Goal: Task Accomplishment & Management: Complete application form

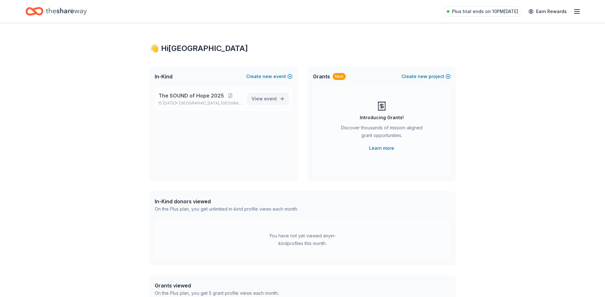
click at [272, 101] on span "View event" at bounding box center [264, 99] width 25 height 8
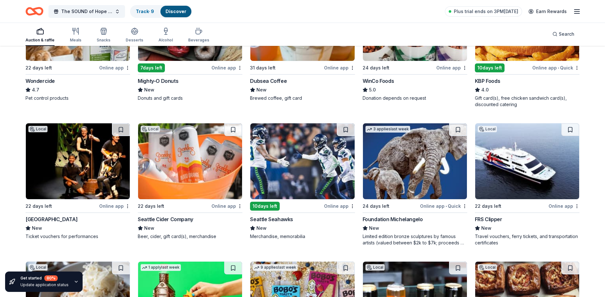
scroll to position [415, 0]
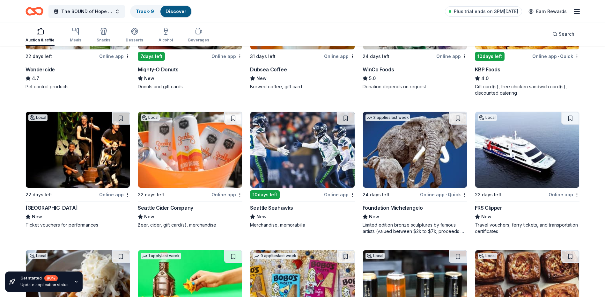
click at [204, 152] on img at bounding box center [190, 150] width 104 height 76
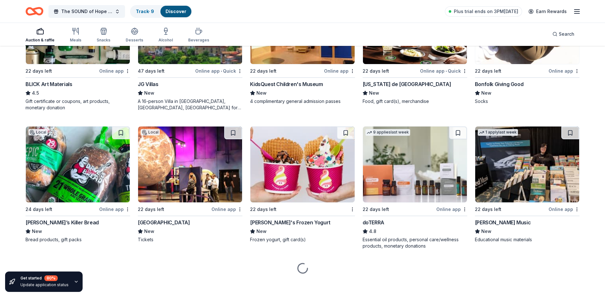
scroll to position [1497, 0]
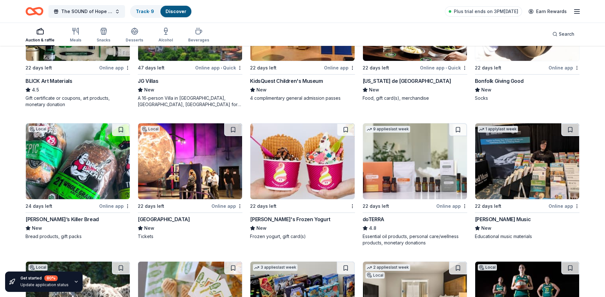
click at [182, 166] on img at bounding box center [190, 161] width 104 height 76
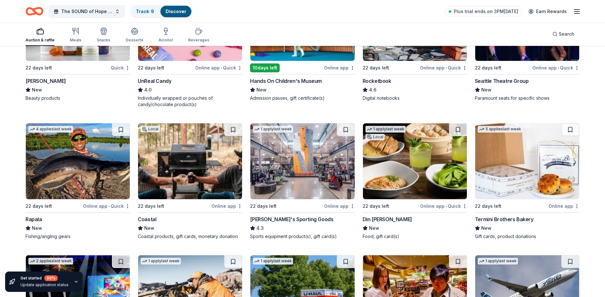
scroll to position [2468, 0]
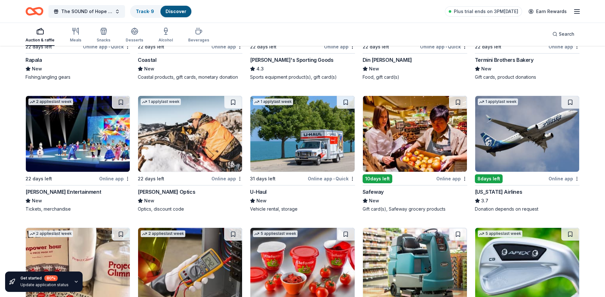
click at [407, 148] on img at bounding box center [527, 134] width 104 height 76
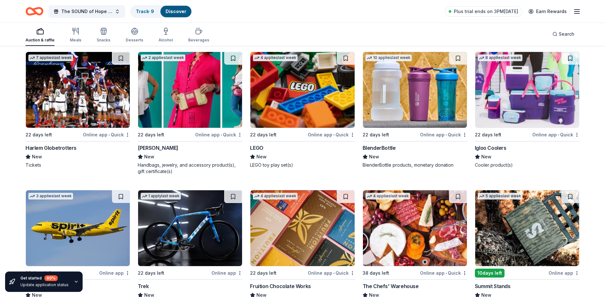
scroll to position [3699, 0]
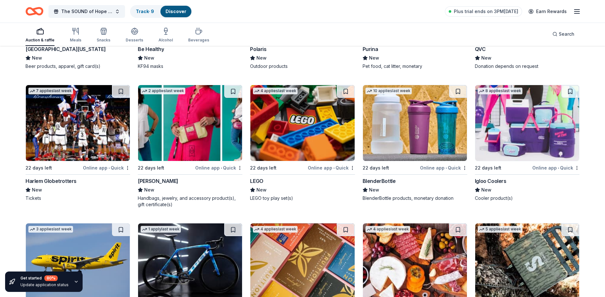
click at [312, 161] on img at bounding box center [302, 123] width 104 height 76
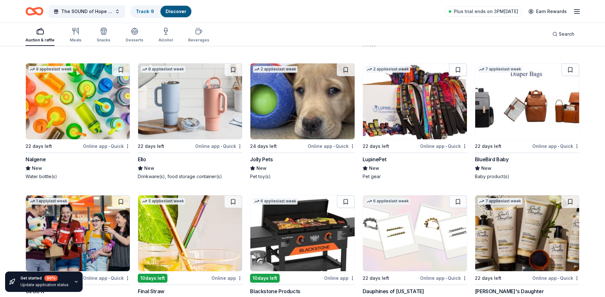
scroll to position [4199, 0]
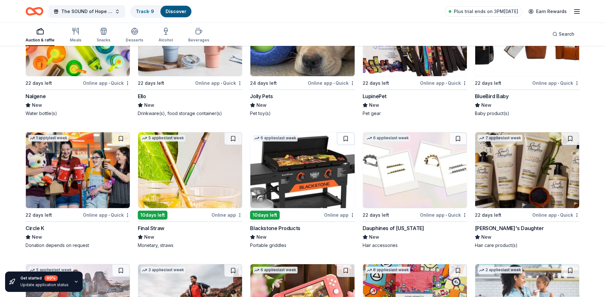
click at [304, 197] on img at bounding box center [302, 170] width 104 height 76
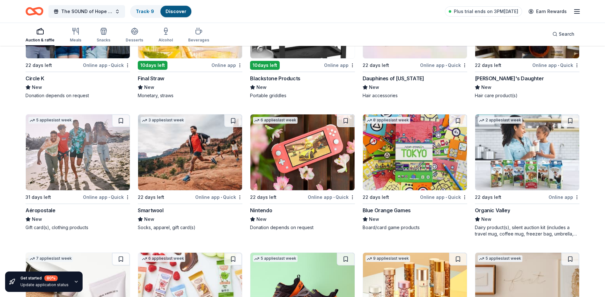
scroll to position [4390, 0]
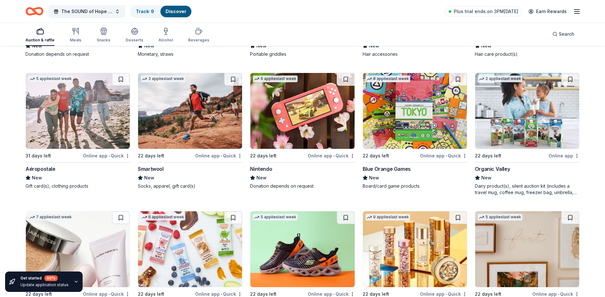
click at [304, 144] on img at bounding box center [302, 111] width 104 height 76
click at [186, 134] on img at bounding box center [190, 111] width 104 height 76
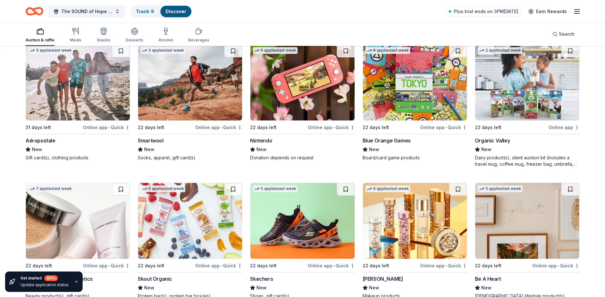
scroll to position [4478, 0]
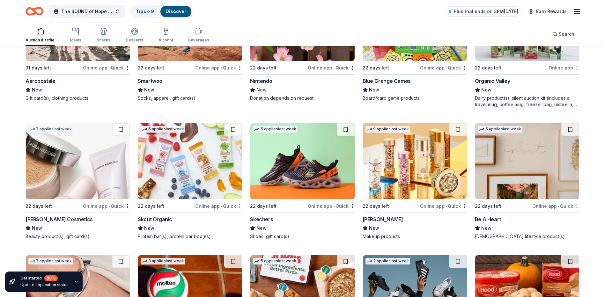
click at [96, 171] on img at bounding box center [78, 161] width 104 height 76
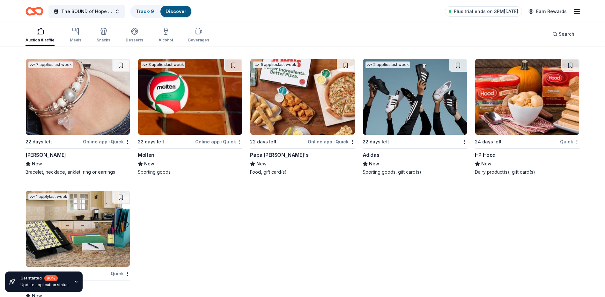
scroll to position [4608, 0]
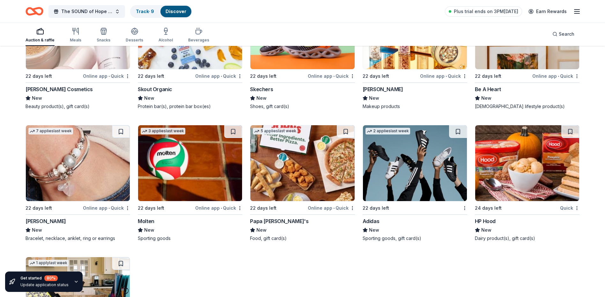
click at [407, 170] on img at bounding box center [415, 163] width 104 height 76
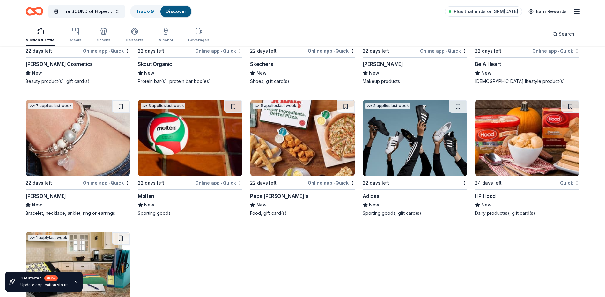
scroll to position [4544, 0]
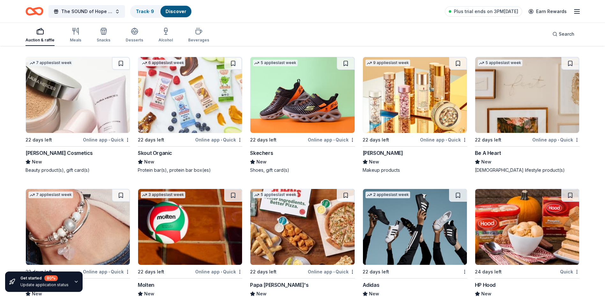
click at [281, 89] on img at bounding box center [302, 95] width 104 height 76
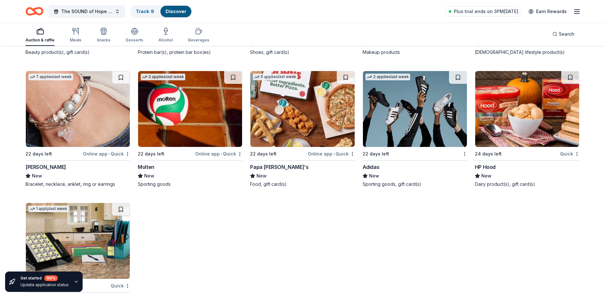
scroll to position [4704, 0]
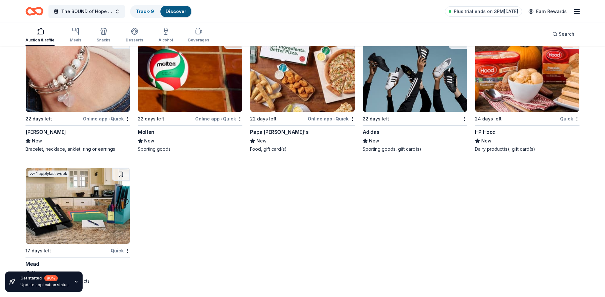
click at [144, 29] on div "Auction & raffle Meals Snacks Desserts Alcohol Beverages" at bounding box center [118, 35] width 184 height 21
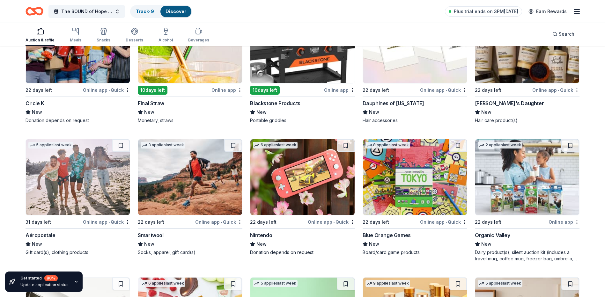
scroll to position [4321, 0]
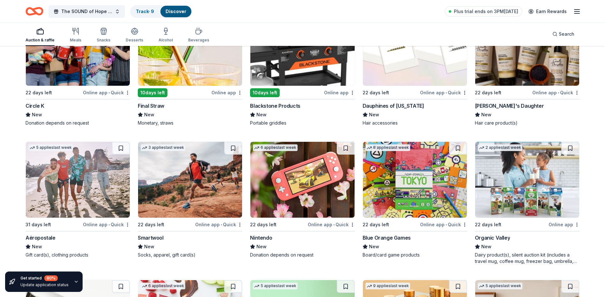
click at [92, 186] on img at bounding box center [78, 180] width 104 height 76
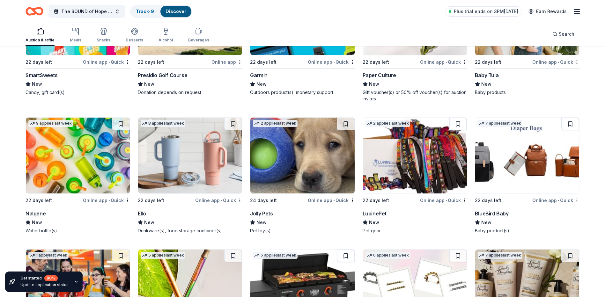
scroll to position [4066, 0]
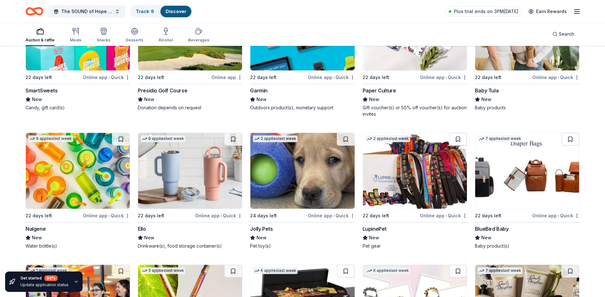
click at [407, 168] on img at bounding box center [527, 171] width 104 height 76
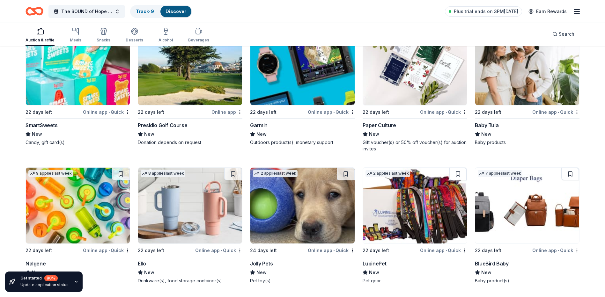
scroll to position [4002, 0]
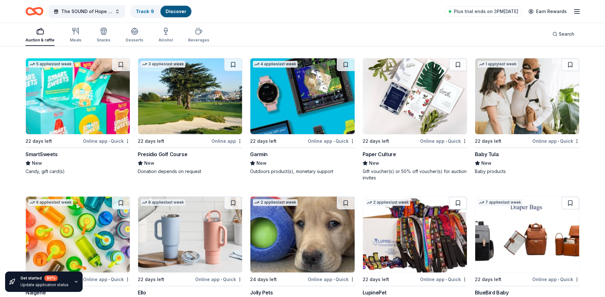
click at [204, 131] on img at bounding box center [190, 96] width 104 height 76
click at [106, 97] on img at bounding box center [78, 96] width 104 height 76
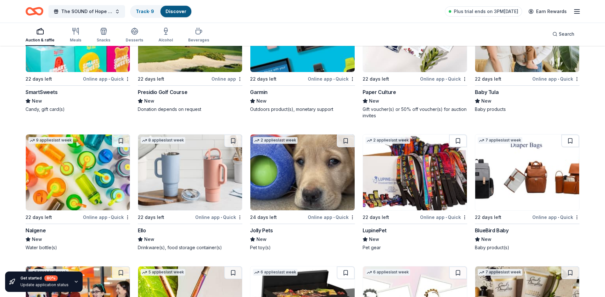
scroll to position [4066, 0]
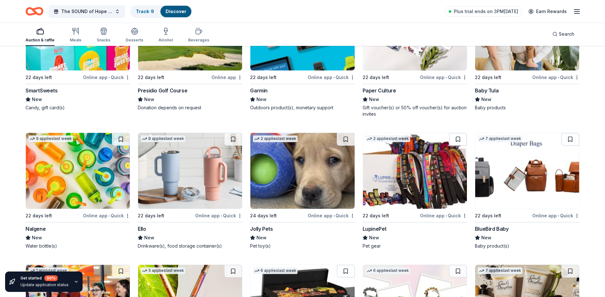
click at [308, 197] on img at bounding box center [302, 171] width 104 height 76
click at [200, 184] on img at bounding box center [190, 171] width 104 height 76
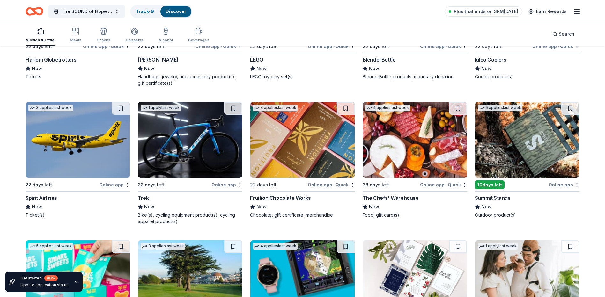
scroll to position [3811, 0]
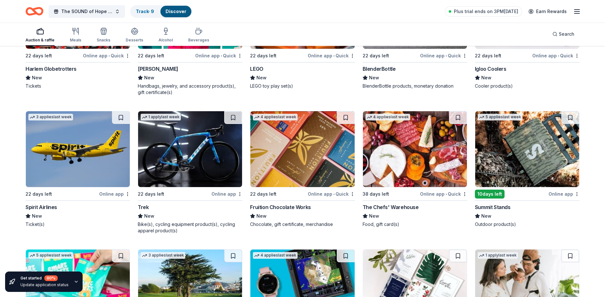
click at [215, 166] on img at bounding box center [190, 149] width 104 height 76
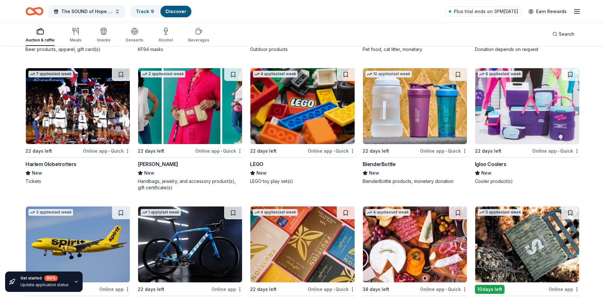
scroll to position [3715, 0]
click at [407, 140] on img at bounding box center [527, 107] width 104 height 76
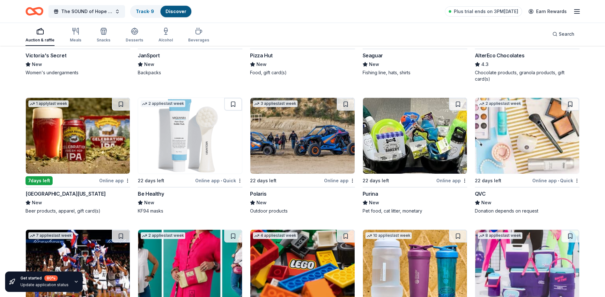
scroll to position [3524, 0]
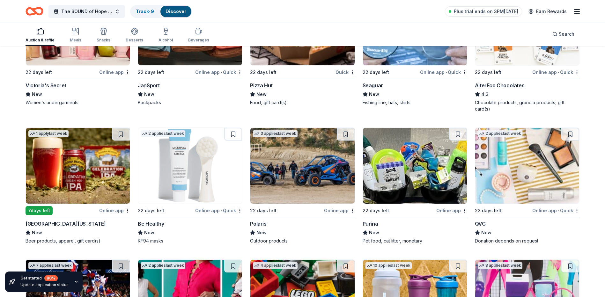
click at [202, 173] on img at bounding box center [190, 166] width 104 height 76
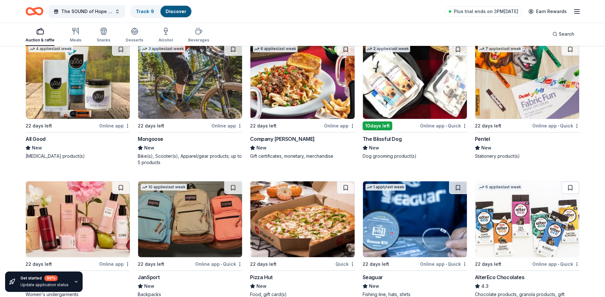
scroll to position [3333, 0]
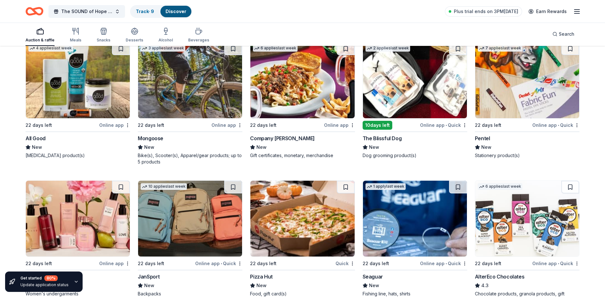
click at [407, 225] on img at bounding box center [415, 219] width 104 height 76
click at [394, 87] on img at bounding box center [415, 80] width 104 height 76
click at [185, 98] on img at bounding box center [190, 80] width 104 height 76
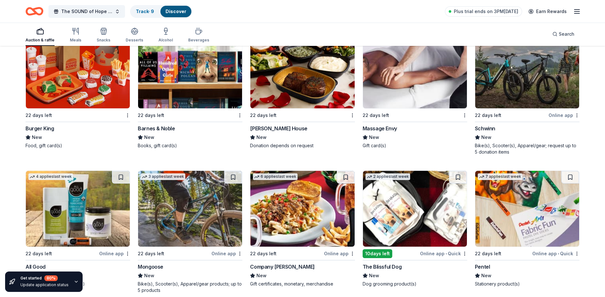
scroll to position [3173, 0]
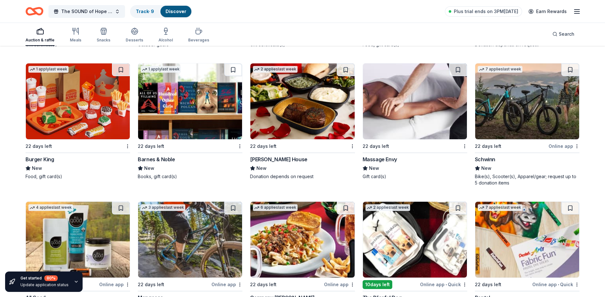
click at [210, 128] on img at bounding box center [190, 101] width 104 height 76
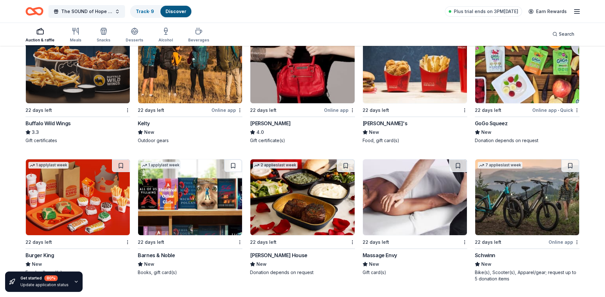
scroll to position [3078, 0]
click at [290, 224] on img at bounding box center [302, 197] width 104 height 76
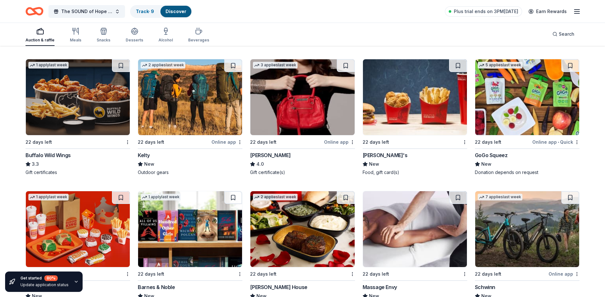
scroll to position [3046, 0]
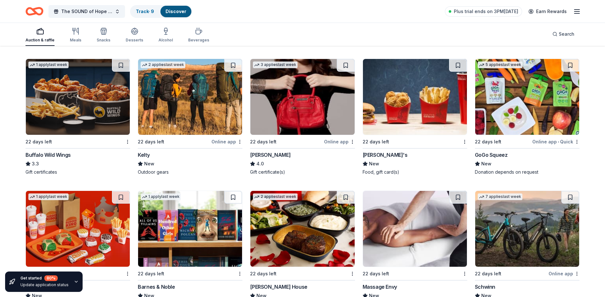
click at [209, 104] on img at bounding box center [190, 97] width 104 height 76
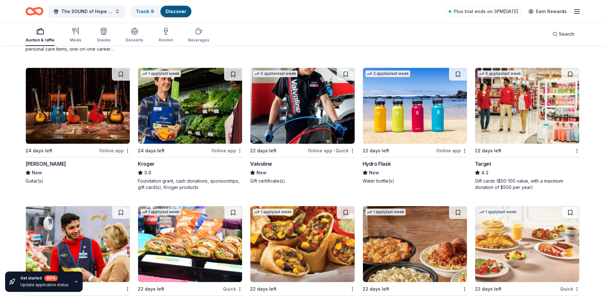
scroll to position [2759, 0]
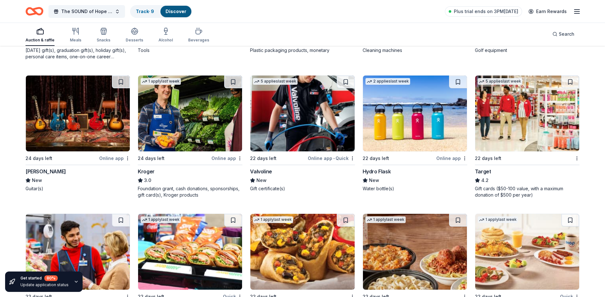
click at [407, 141] on img at bounding box center [527, 114] width 104 height 76
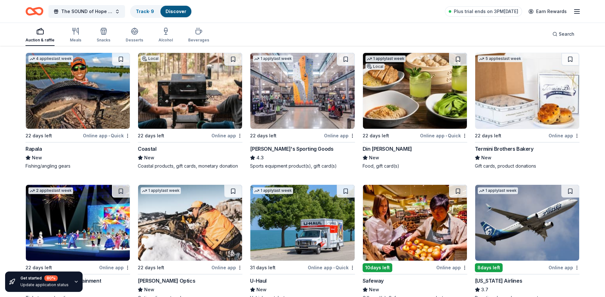
scroll to position [2376, 0]
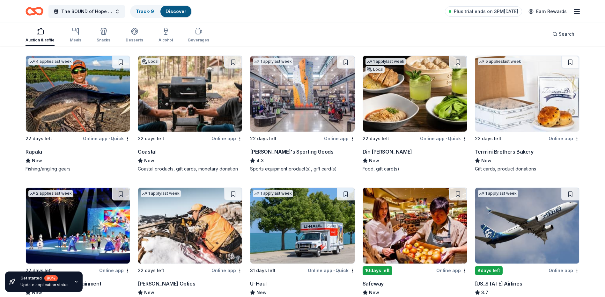
click at [284, 123] on img at bounding box center [302, 94] width 104 height 76
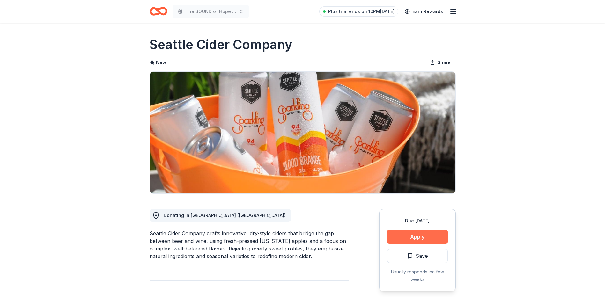
click at [431, 238] on button "Apply" at bounding box center [417, 237] width 61 height 14
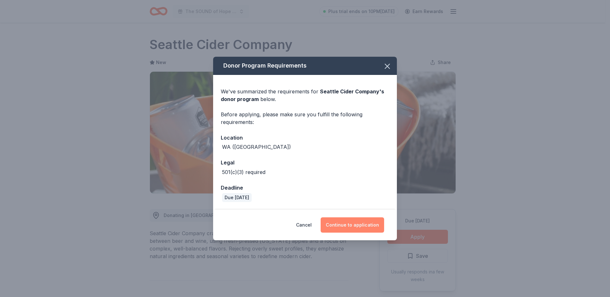
click at [370, 225] on button "Continue to application" at bounding box center [351, 224] width 63 height 15
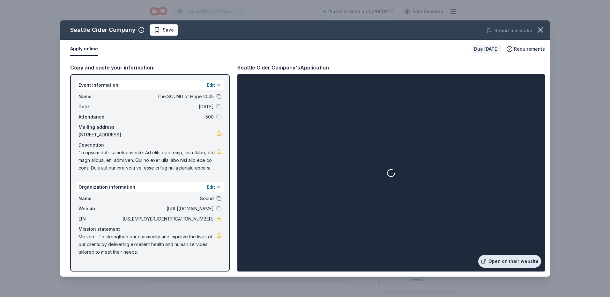
click at [500, 260] on link "Open on their website" at bounding box center [509, 261] width 63 height 13
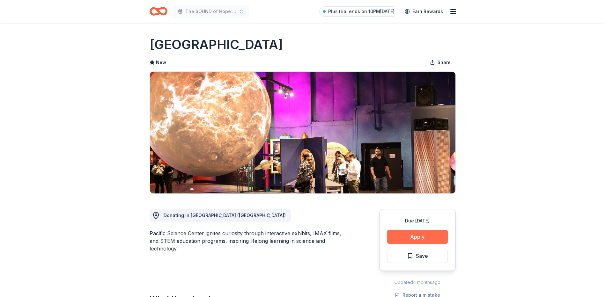
click at [432, 237] on button "Apply" at bounding box center [417, 237] width 61 height 14
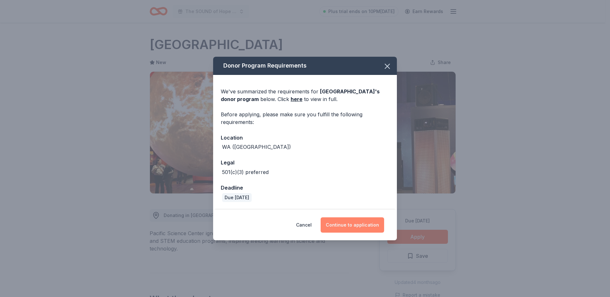
click at [366, 223] on button "Continue to application" at bounding box center [351, 224] width 63 height 15
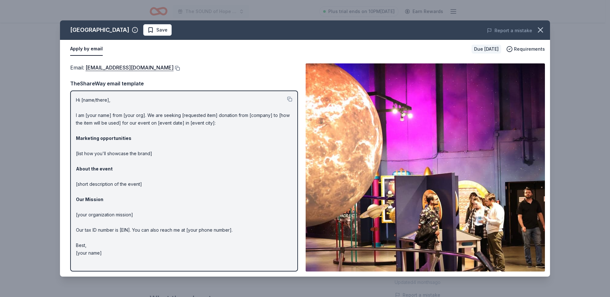
click at [173, 68] on button at bounding box center [176, 68] width 6 height 5
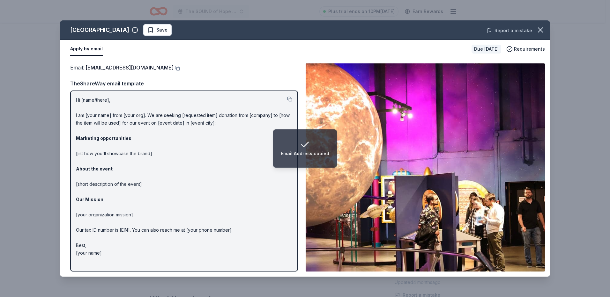
drag, startPoint x: 543, startPoint y: 31, endPoint x: 511, endPoint y: 32, distance: 31.9
click at [543, 31] on icon "button" at bounding box center [540, 30] width 9 height 9
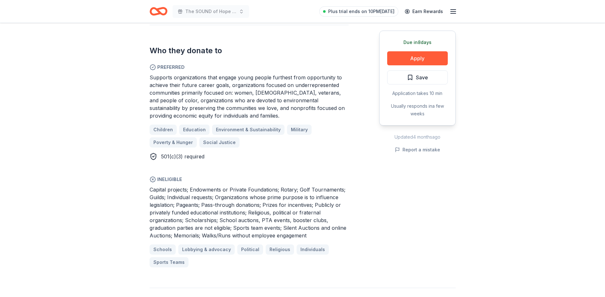
scroll to position [351, 0]
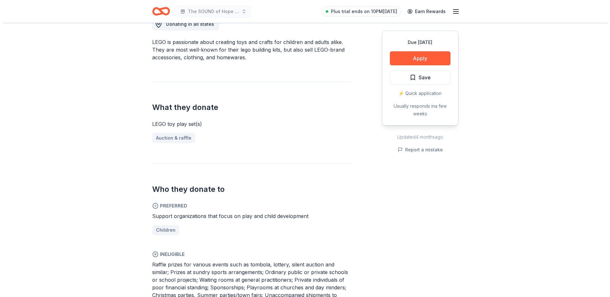
scroll to position [287, 0]
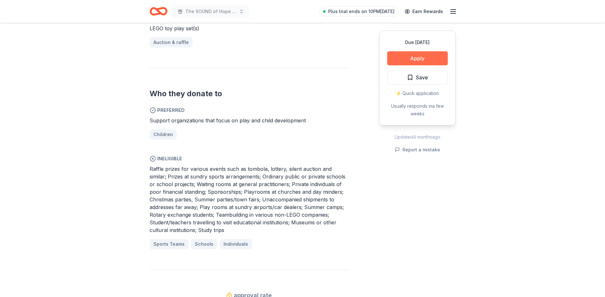
click at [401, 57] on button "Apply" at bounding box center [417, 58] width 61 height 14
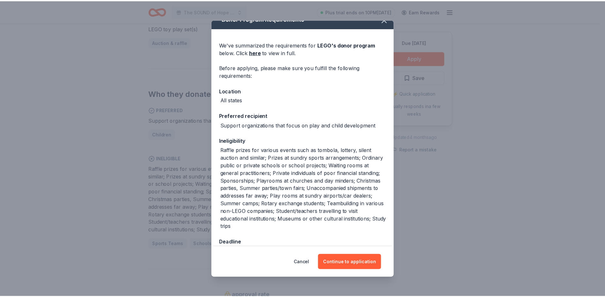
scroll to position [27, 0]
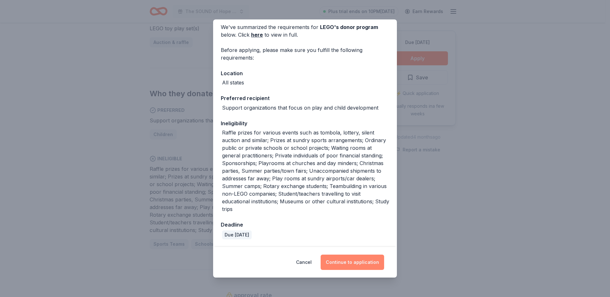
click at [347, 260] on button "Continue to application" at bounding box center [351, 262] width 63 height 15
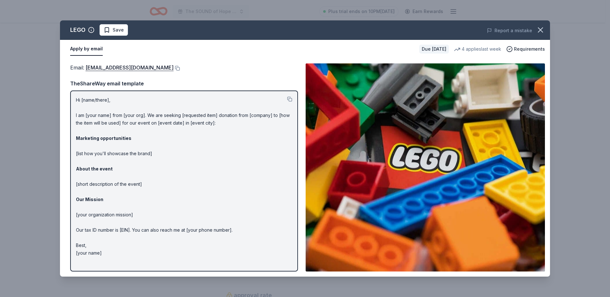
click at [137, 70] on div "Email : charity@lego.com" at bounding box center [184, 67] width 228 height 8
click at [173, 66] on button at bounding box center [176, 68] width 6 height 5
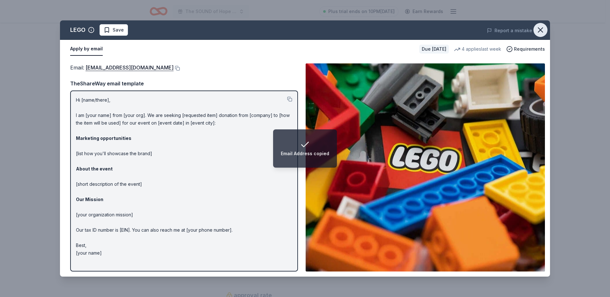
click at [540, 29] on icon "button" at bounding box center [540, 30] width 4 height 4
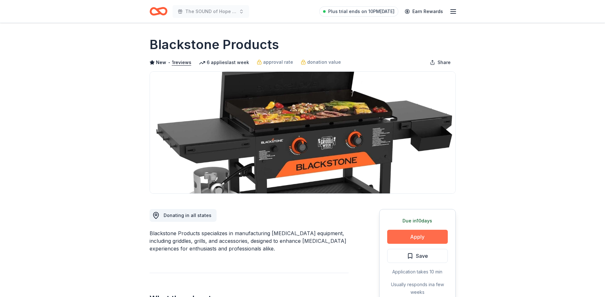
click at [426, 232] on button "Apply" at bounding box center [417, 237] width 61 height 14
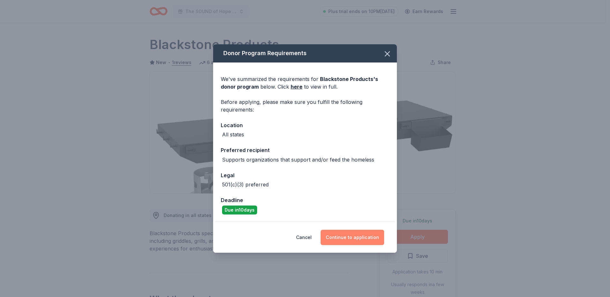
click at [345, 237] on button "Continue to application" at bounding box center [351, 237] width 63 height 15
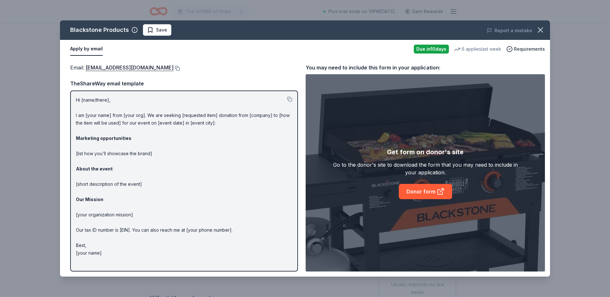
click at [179, 69] on button at bounding box center [176, 68] width 6 height 5
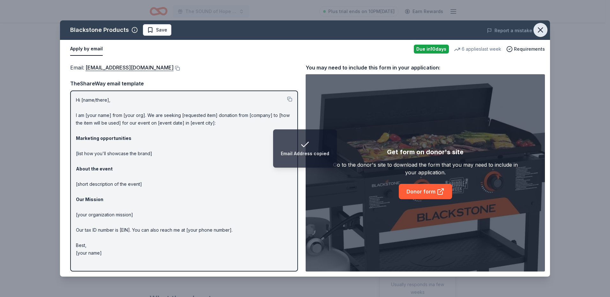
click at [541, 27] on icon "button" at bounding box center [540, 30] width 9 height 9
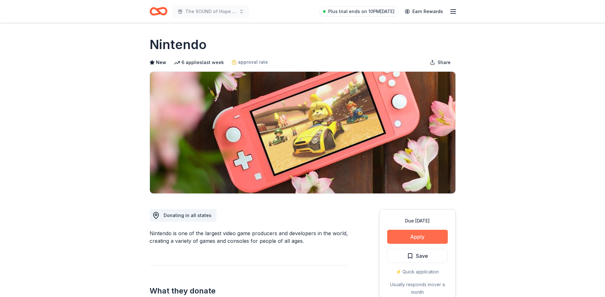
click at [435, 238] on button "Apply" at bounding box center [417, 237] width 61 height 14
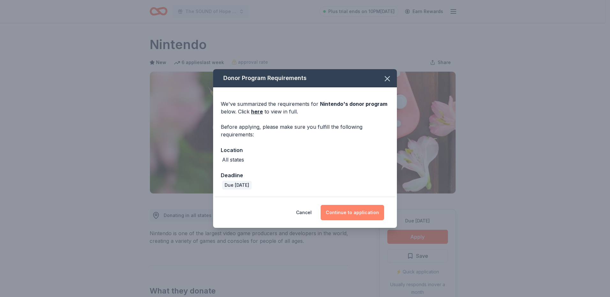
click at [356, 211] on button "Continue to application" at bounding box center [351, 212] width 63 height 15
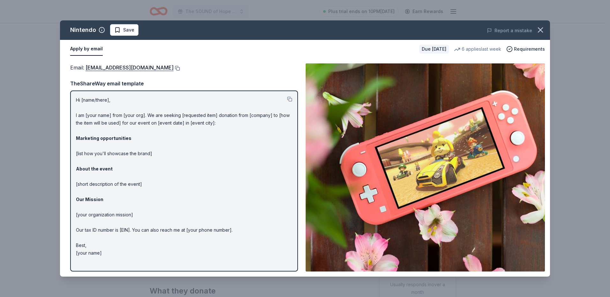
click at [180, 68] on button at bounding box center [176, 68] width 6 height 5
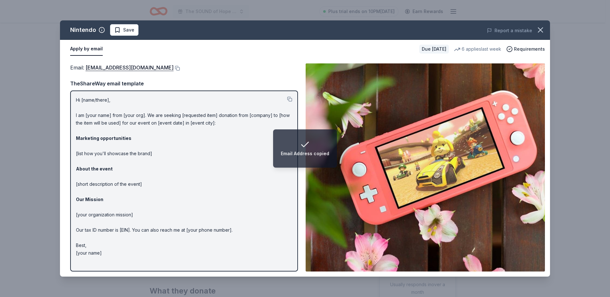
click at [547, 26] on div "Report a mistake" at bounding box center [454, 31] width 191 height 18
click at [541, 29] on icon "button" at bounding box center [540, 30] width 4 height 4
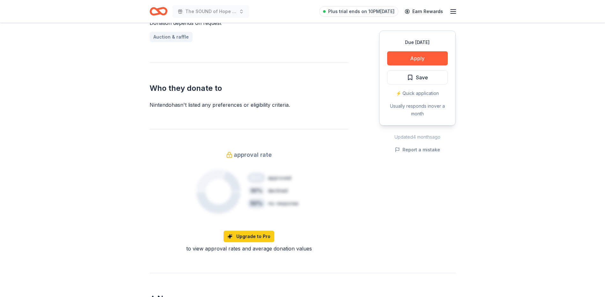
scroll to position [287, 0]
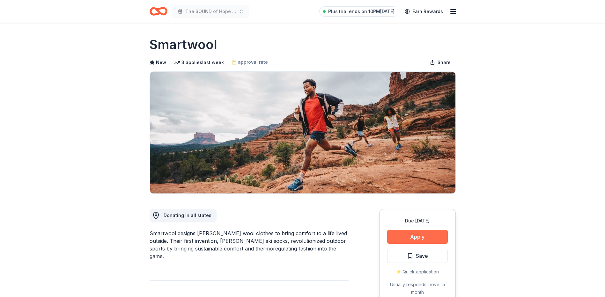
click at [412, 239] on button "Apply" at bounding box center [417, 237] width 61 height 14
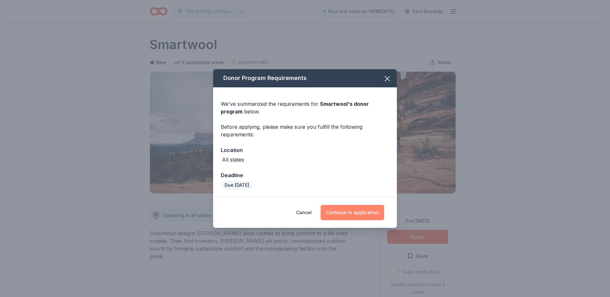
click at [371, 213] on button "Continue to application" at bounding box center [351, 212] width 63 height 15
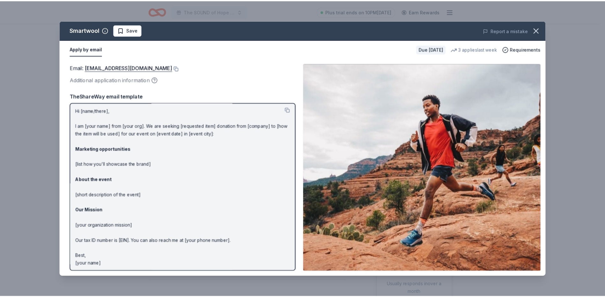
scroll to position [3, 0]
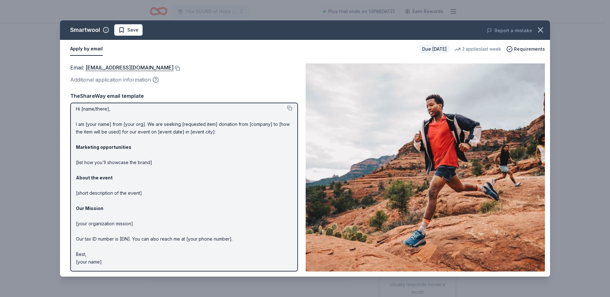
click at [173, 67] on button at bounding box center [176, 68] width 6 height 5
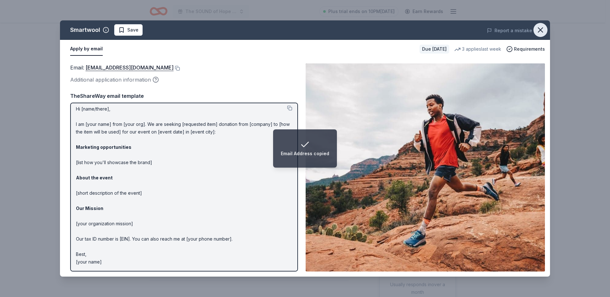
click at [541, 29] on icon "button" at bounding box center [540, 30] width 4 height 4
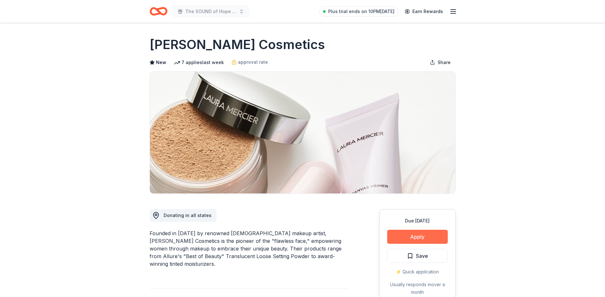
click at [428, 235] on button "Apply" at bounding box center [417, 237] width 61 height 14
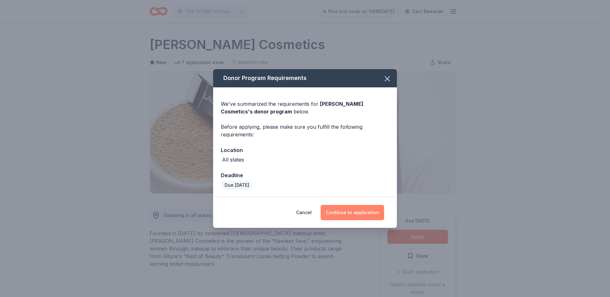
click at [334, 212] on button "Continue to application" at bounding box center [351, 212] width 63 height 15
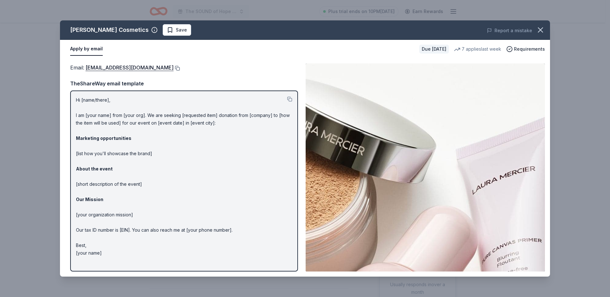
click at [173, 70] on button at bounding box center [176, 68] width 6 height 5
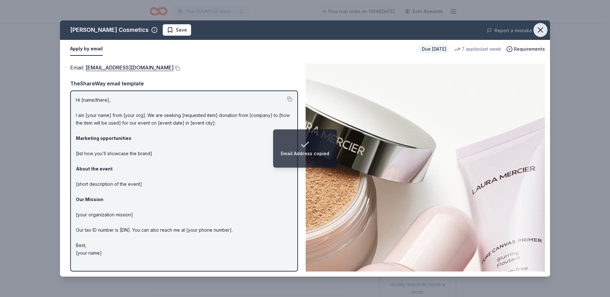
click at [541, 29] on icon "button" at bounding box center [540, 30] width 4 height 4
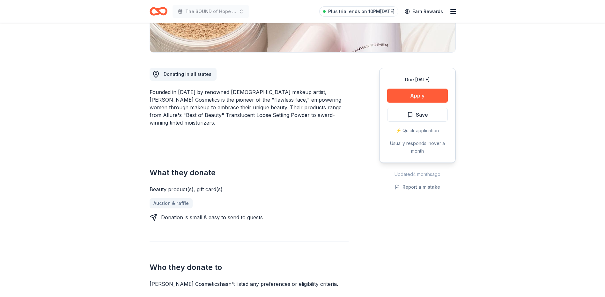
scroll to position [191, 0]
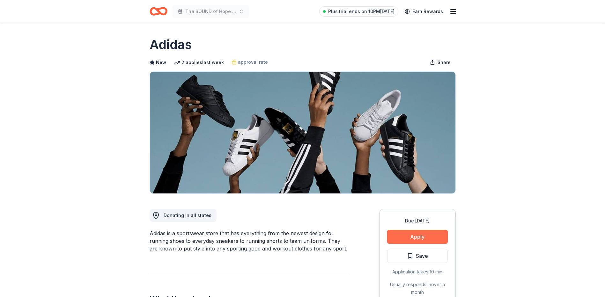
click at [417, 233] on button "Apply" at bounding box center [417, 237] width 61 height 14
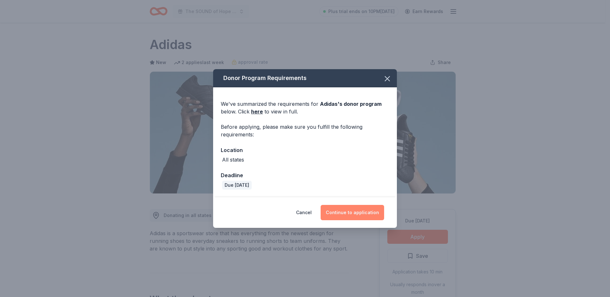
click at [362, 214] on button "Continue to application" at bounding box center [351, 212] width 63 height 15
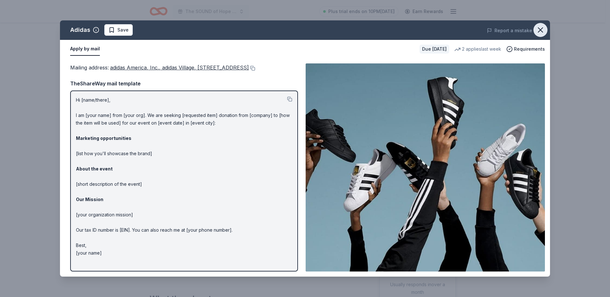
click at [545, 26] on button "button" at bounding box center [540, 30] width 14 height 14
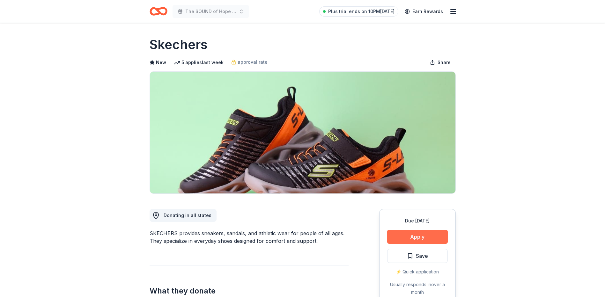
click at [430, 240] on button "Apply" at bounding box center [417, 237] width 61 height 14
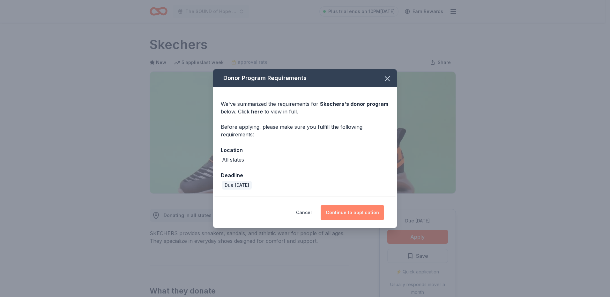
click at [356, 210] on button "Continue to application" at bounding box center [351, 212] width 63 height 15
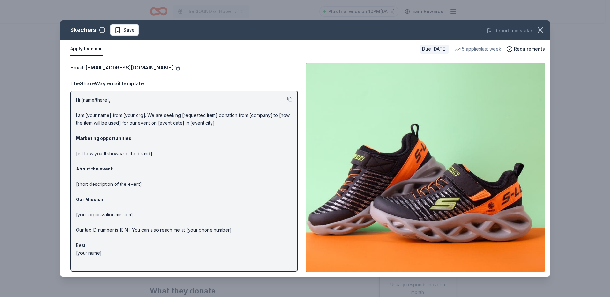
click at [173, 67] on button at bounding box center [176, 68] width 6 height 5
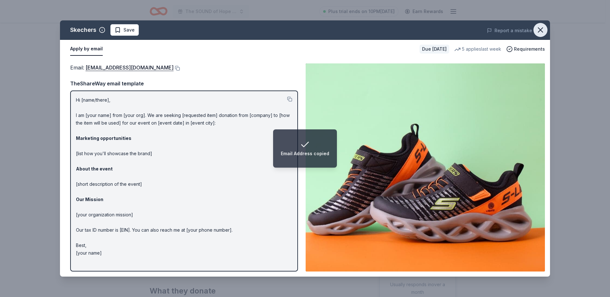
click at [542, 28] on icon "button" at bounding box center [540, 30] width 4 height 4
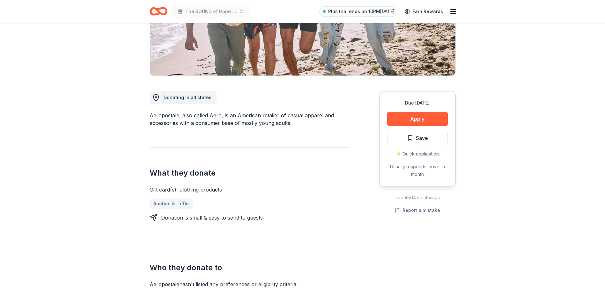
scroll to position [128, 0]
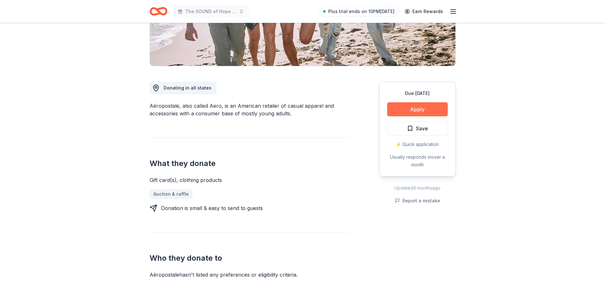
click at [404, 113] on button "Apply" at bounding box center [417, 109] width 61 height 14
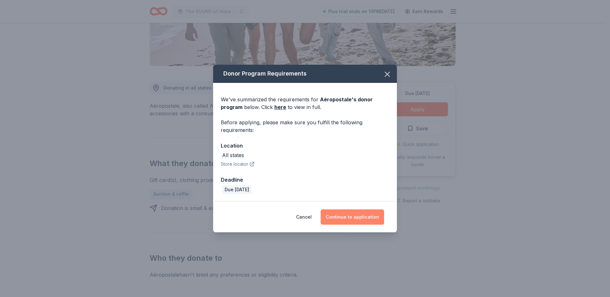
click at [354, 220] on button "Continue to application" at bounding box center [351, 216] width 63 height 15
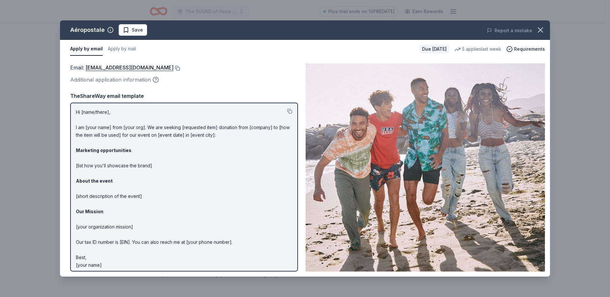
click at [180, 68] on button at bounding box center [176, 68] width 6 height 5
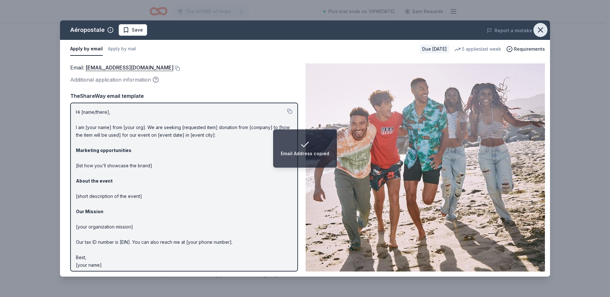
click at [537, 29] on icon "button" at bounding box center [540, 30] width 9 height 9
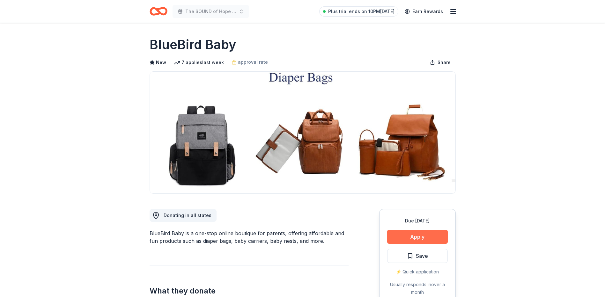
click at [414, 240] on button "Apply" at bounding box center [417, 237] width 61 height 14
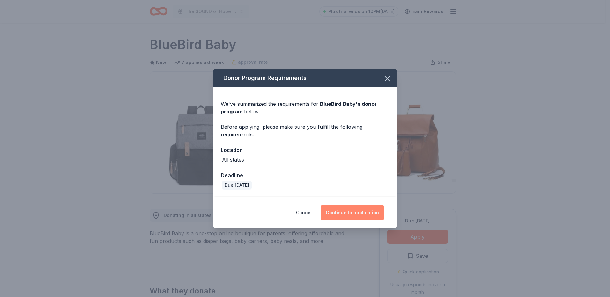
click at [350, 218] on button "Continue to application" at bounding box center [351, 212] width 63 height 15
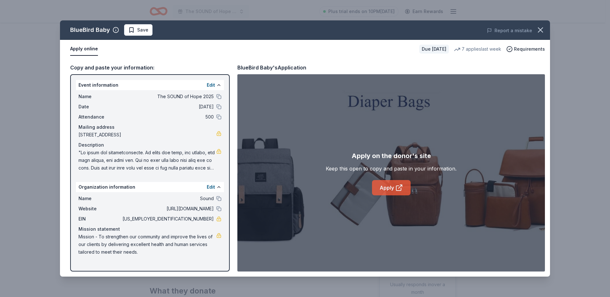
click at [393, 184] on link "Apply" at bounding box center [391, 187] width 39 height 15
click at [544, 30] on icon "button" at bounding box center [540, 30] width 9 height 9
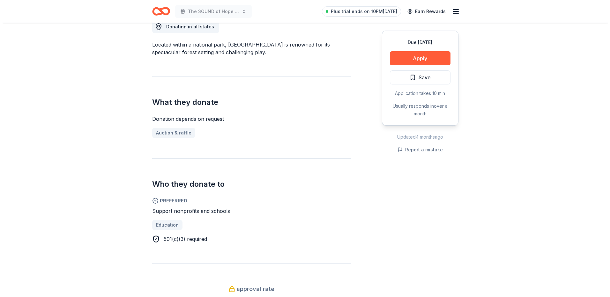
scroll to position [191, 0]
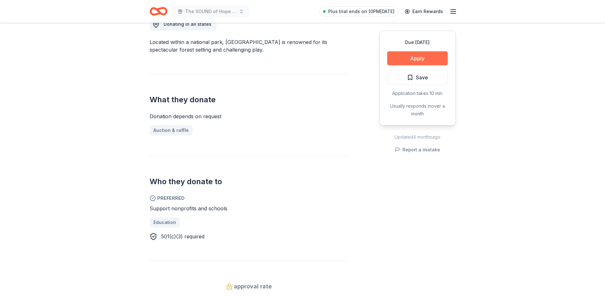
click at [420, 59] on button "Apply" at bounding box center [417, 58] width 61 height 14
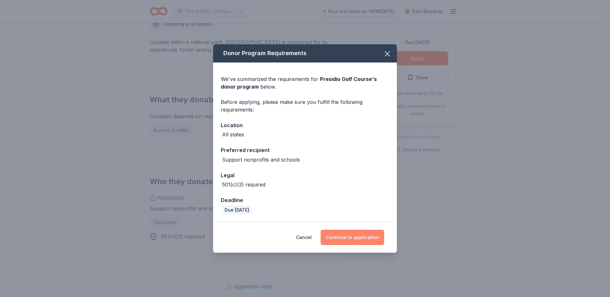
click at [339, 234] on button "Continue to application" at bounding box center [351, 237] width 63 height 15
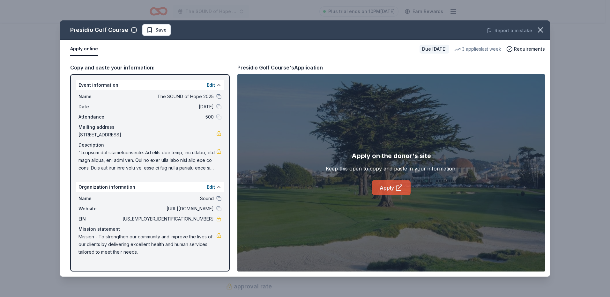
click at [386, 185] on link "Apply" at bounding box center [391, 187] width 39 height 15
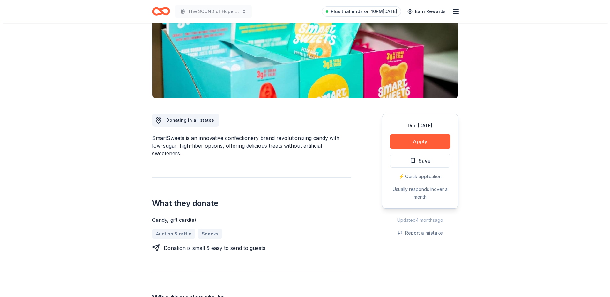
scroll to position [96, 0]
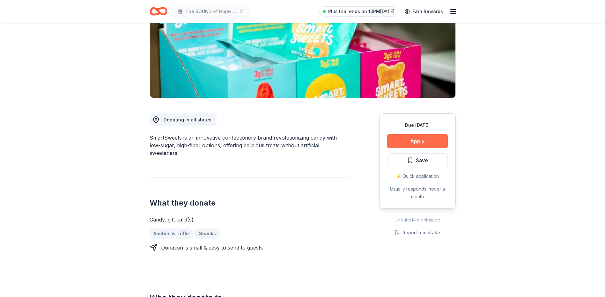
click at [413, 143] on button "Apply" at bounding box center [417, 141] width 61 height 14
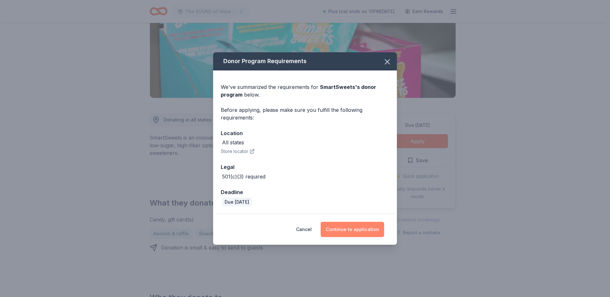
click at [365, 227] on button "Continue to application" at bounding box center [351, 229] width 63 height 15
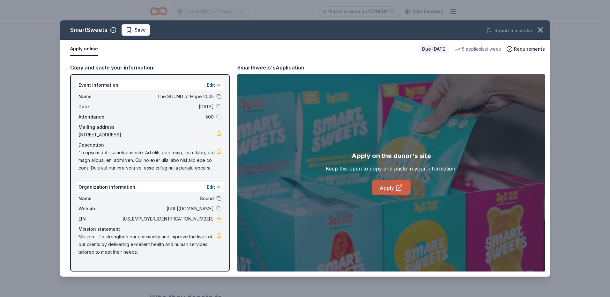
click at [386, 186] on link "Apply" at bounding box center [391, 187] width 39 height 15
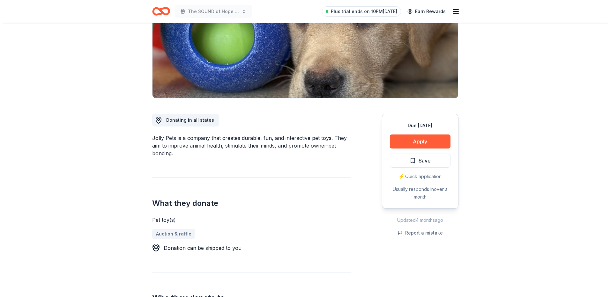
scroll to position [96, 0]
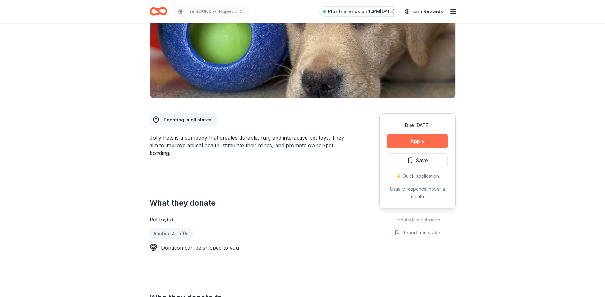
click at [434, 140] on button "Apply" at bounding box center [417, 141] width 61 height 14
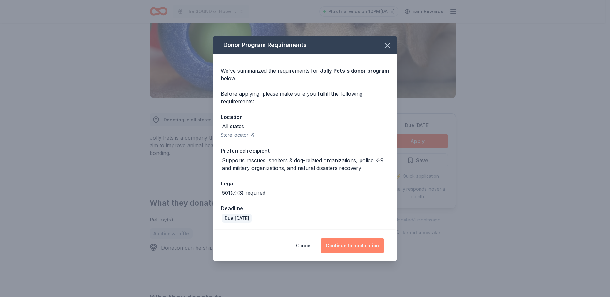
click at [343, 245] on button "Continue to application" at bounding box center [351, 245] width 63 height 15
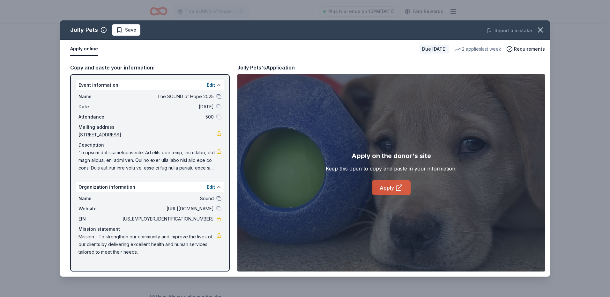
click at [387, 188] on link "Apply" at bounding box center [391, 187] width 39 height 15
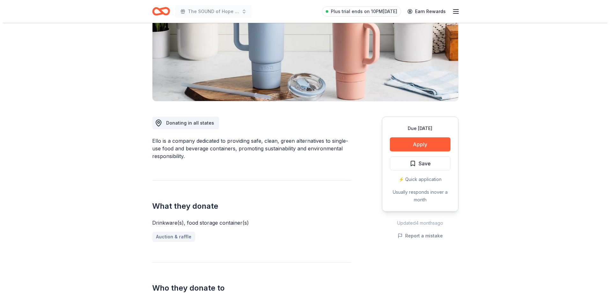
scroll to position [96, 0]
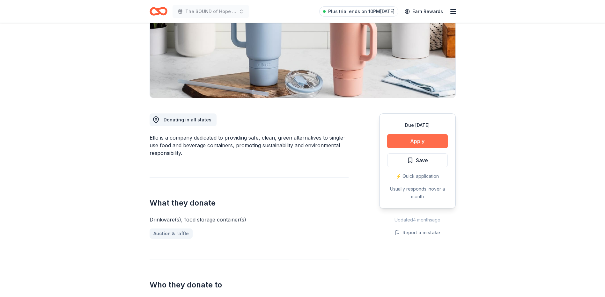
click at [412, 140] on button "Apply" at bounding box center [417, 141] width 61 height 14
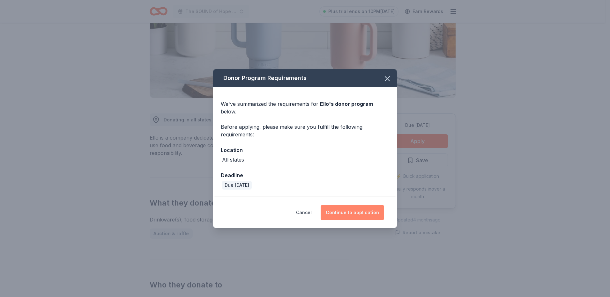
click at [335, 205] on button "Continue to application" at bounding box center [351, 212] width 63 height 15
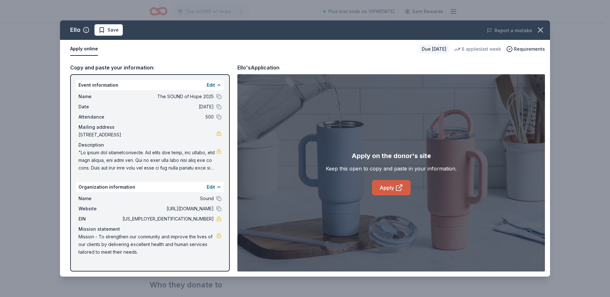
click at [390, 183] on link "Apply" at bounding box center [391, 187] width 39 height 15
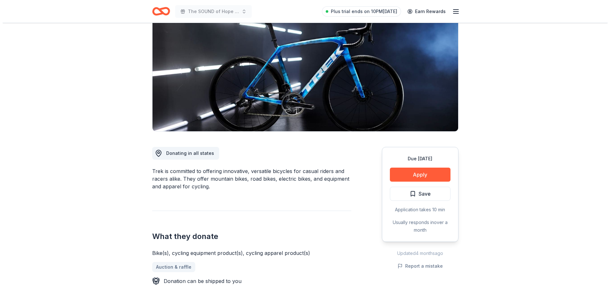
scroll to position [64, 0]
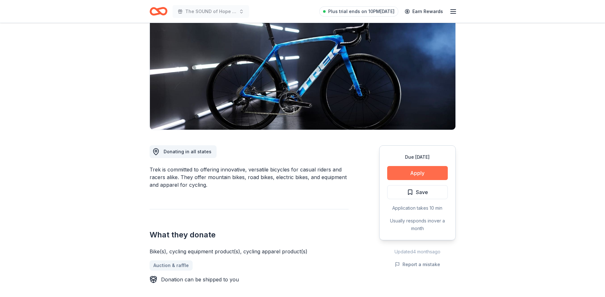
click at [430, 173] on button "Apply" at bounding box center [417, 173] width 61 height 14
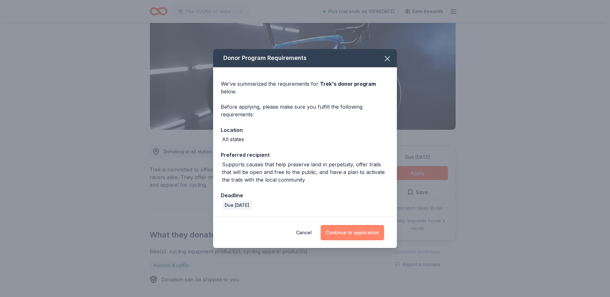
click at [357, 230] on button "Continue to application" at bounding box center [351, 232] width 63 height 15
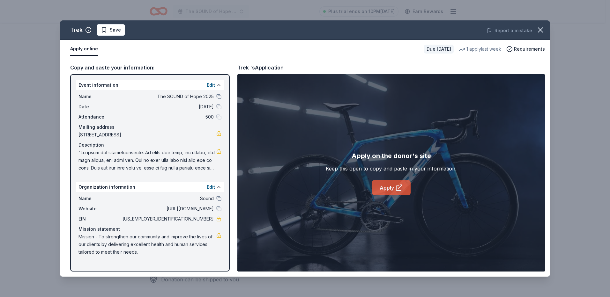
click at [395, 187] on icon at bounding box center [399, 188] width 8 height 8
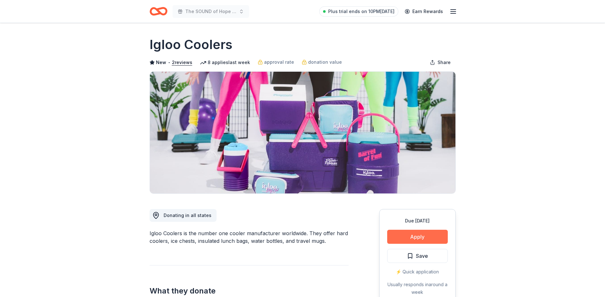
click at [401, 231] on button "Apply" at bounding box center [417, 237] width 61 height 14
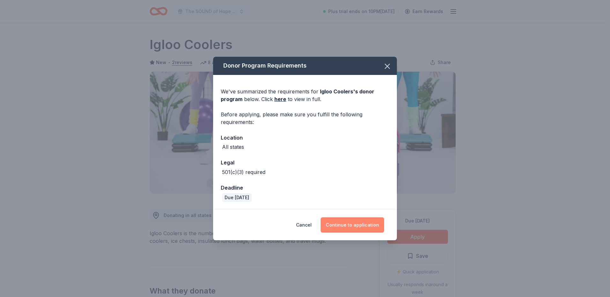
click at [356, 223] on button "Continue to application" at bounding box center [351, 224] width 63 height 15
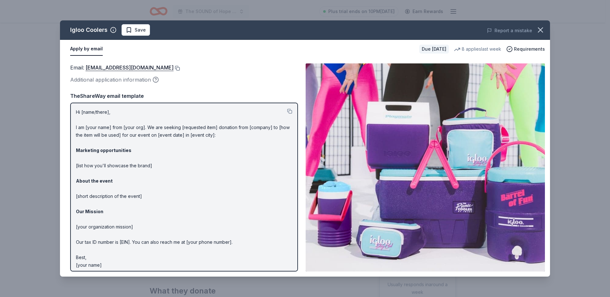
click at [173, 67] on button at bounding box center [176, 68] width 6 height 5
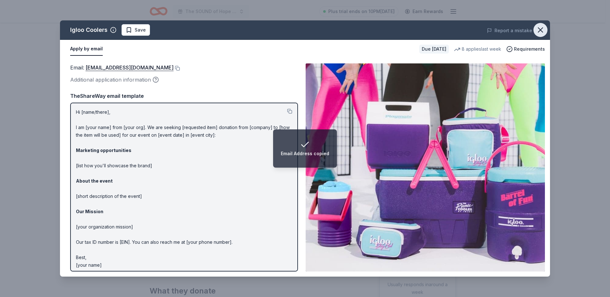
click at [540, 31] on icon "button" at bounding box center [540, 30] width 4 height 4
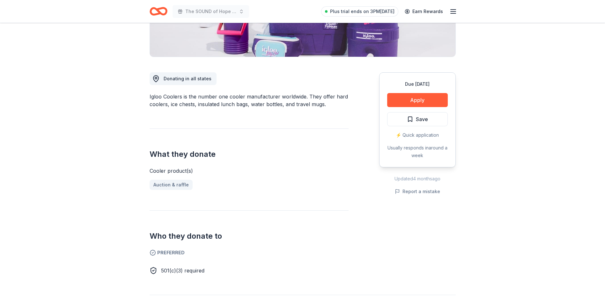
scroll to position [64, 0]
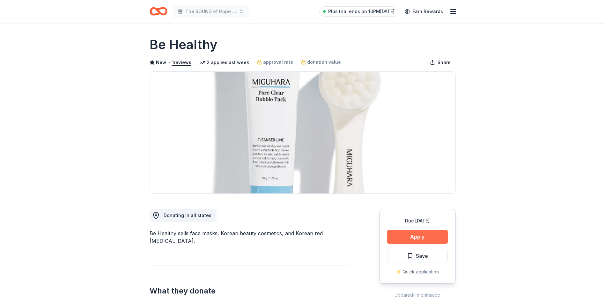
click at [418, 239] on button "Apply" at bounding box center [417, 237] width 61 height 14
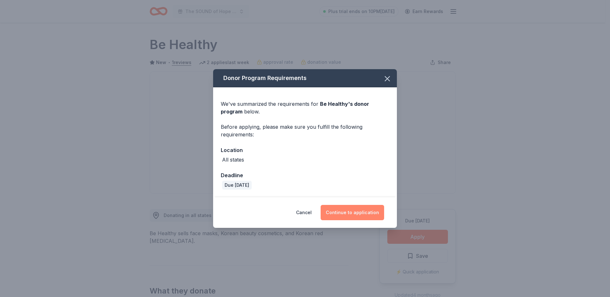
click at [357, 210] on button "Continue to application" at bounding box center [351, 212] width 63 height 15
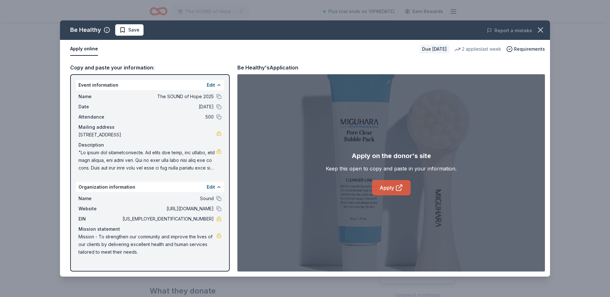
click at [403, 184] on link "Apply" at bounding box center [391, 187] width 39 height 15
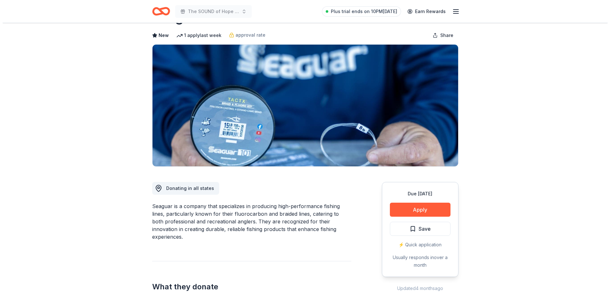
scroll to position [64, 0]
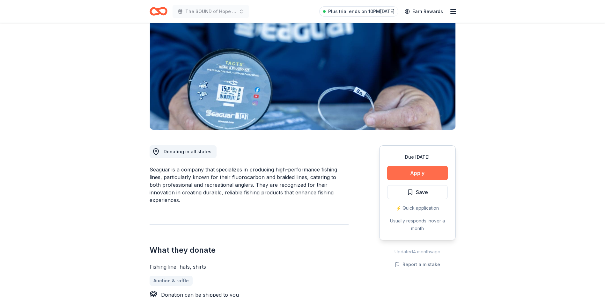
click at [422, 174] on button "Apply" at bounding box center [417, 173] width 61 height 14
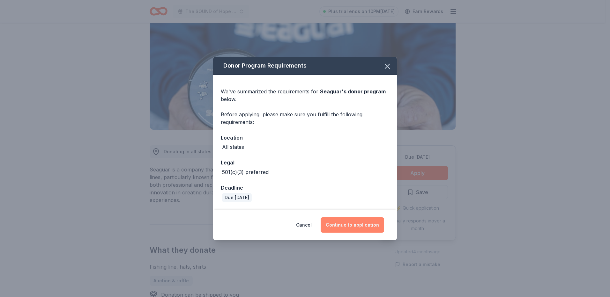
click at [366, 222] on button "Continue to application" at bounding box center [351, 224] width 63 height 15
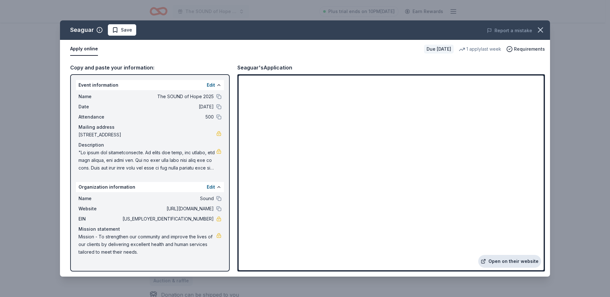
click at [504, 260] on link "Open on their website" at bounding box center [509, 261] width 63 height 13
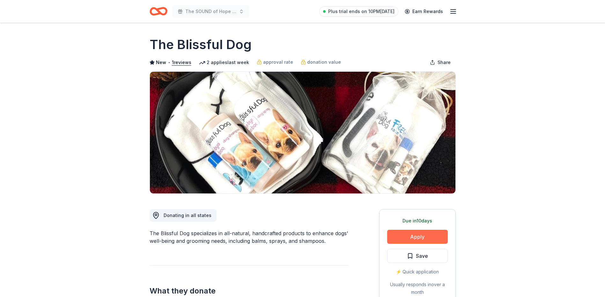
click at [421, 233] on button "Apply" at bounding box center [417, 237] width 61 height 14
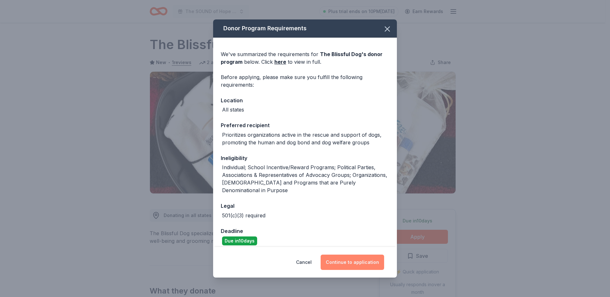
click at [352, 255] on button "Continue to application" at bounding box center [351, 262] width 63 height 15
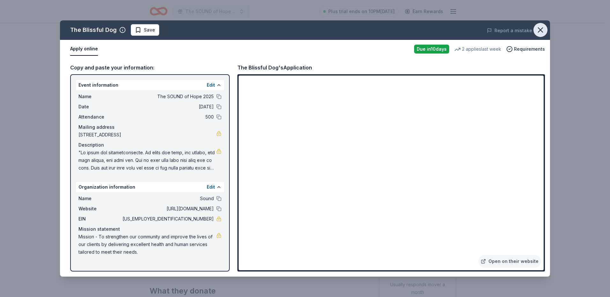
click at [537, 28] on icon "button" at bounding box center [540, 30] width 9 height 9
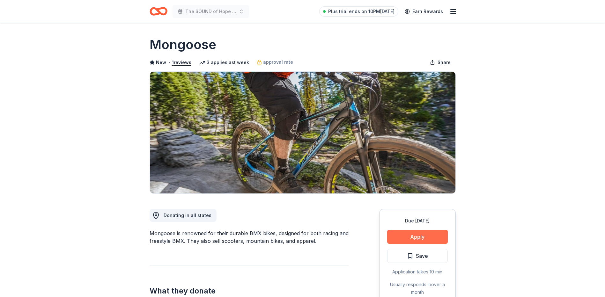
click at [407, 238] on button "Apply" at bounding box center [417, 237] width 61 height 14
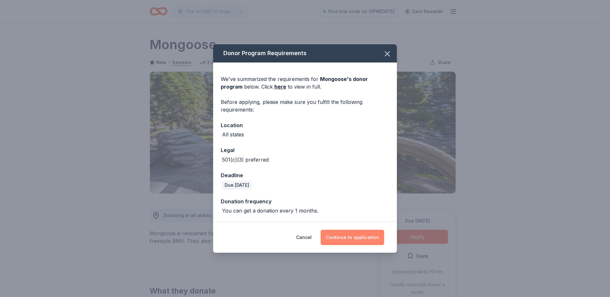
click at [341, 230] on button "Continue to application" at bounding box center [351, 237] width 63 height 15
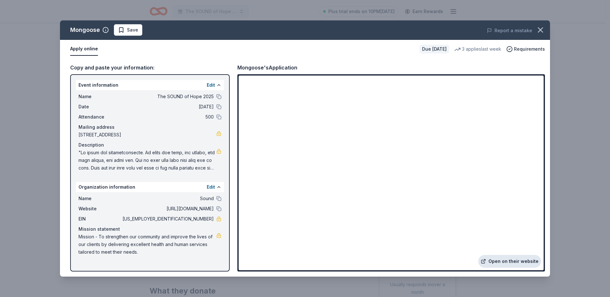
click at [527, 262] on link "Open on their website" at bounding box center [509, 261] width 63 height 13
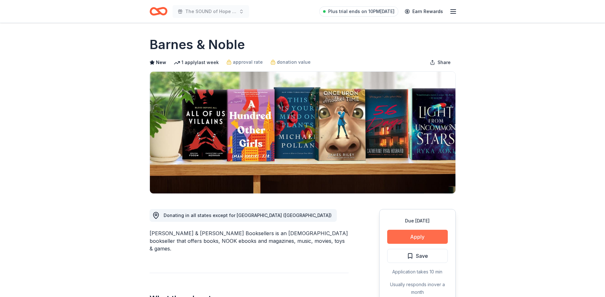
click at [399, 237] on button "Apply" at bounding box center [417, 237] width 61 height 14
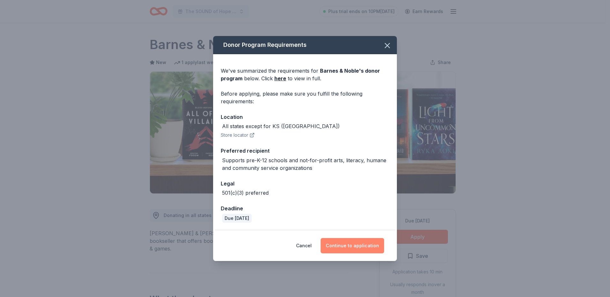
click at [361, 241] on button "Continue to application" at bounding box center [351, 245] width 63 height 15
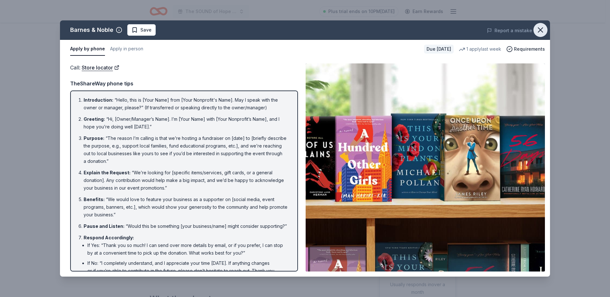
click at [542, 26] on icon "button" at bounding box center [540, 30] width 9 height 9
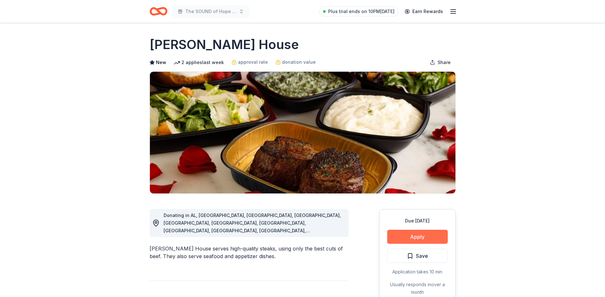
click at [424, 236] on button "Apply" at bounding box center [417, 237] width 61 height 14
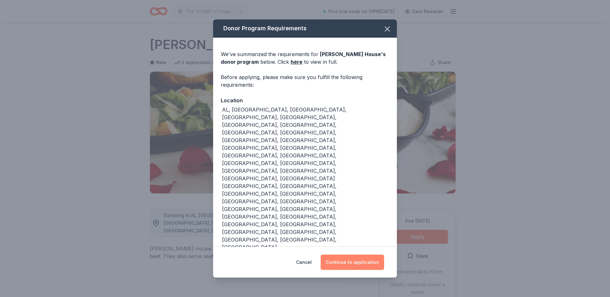
click at [369, 255] on button "Continue to application" at bounding box center [351, 262] width 63 height 15
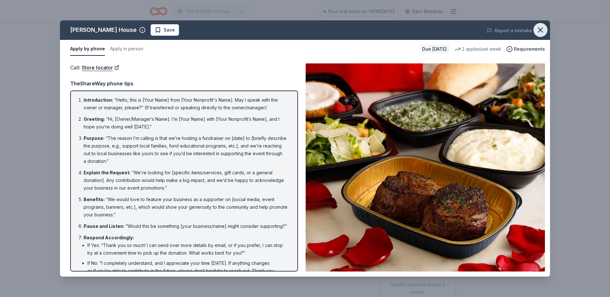
click at [540, 29] on icon "button" at bounding box center [540, 30] width 9 height 9
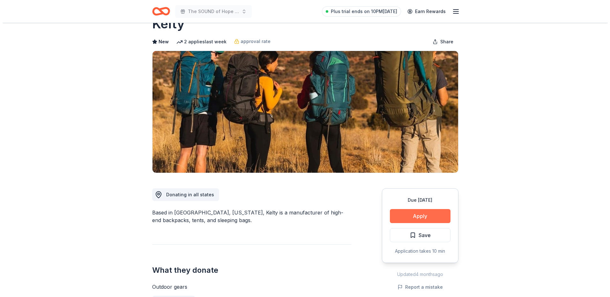
scroll to position [32, 0]
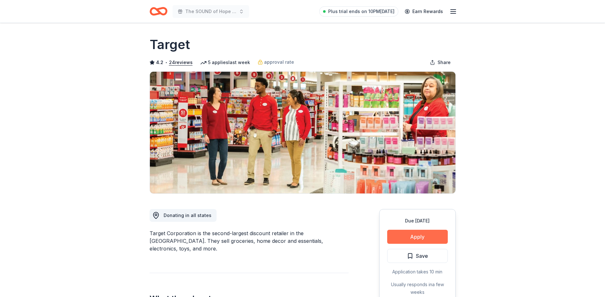
click at [436, 233] on button "Apply" at bounding box center [417, 237] width 61 height 14
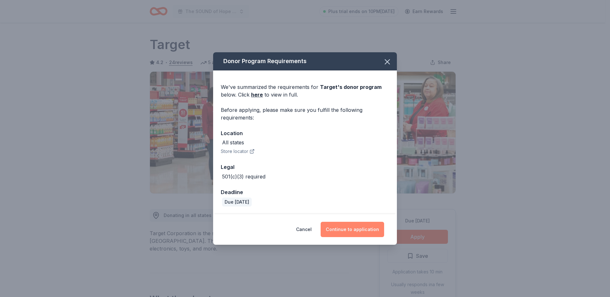
click at [341, 232] on button "Continue to application" at bounding box center [351, 229] width 63 height 15
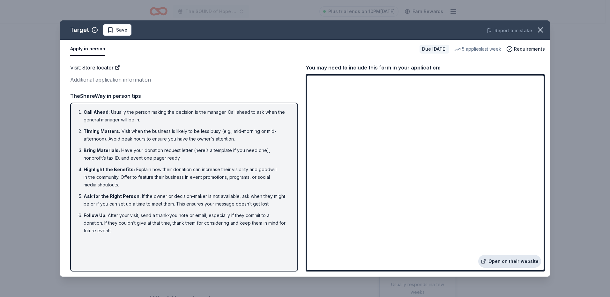
click at [516, 261] on link "Open on their website" at bounding box center [509, 261] width 63 height 13
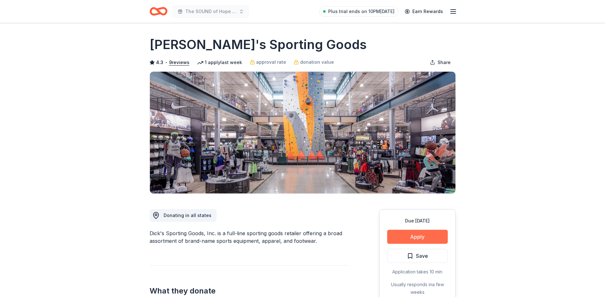
click at [412, 237] on button "Apply" at bounding box center [417, 237] width 61 height 14
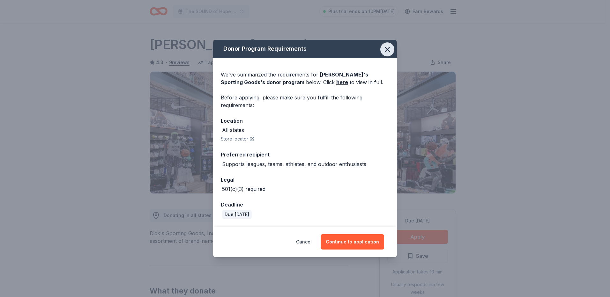
click at [388, 49] on icon "button" at bounding box center [387, 49] width 9 height 9
